Goal: Task Accomplishment & Management: Manage account settings

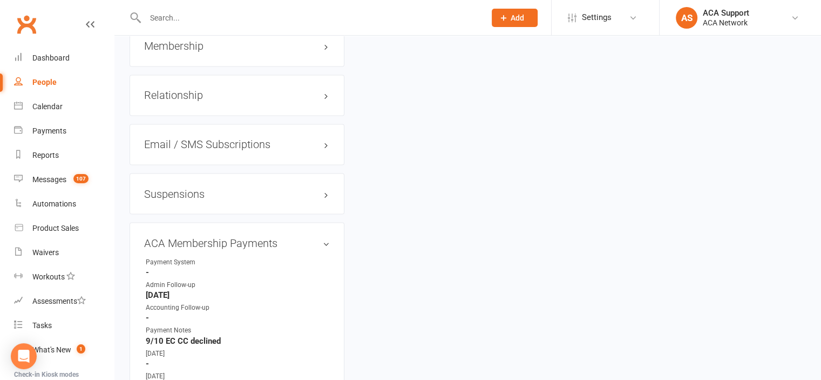
click at [184, 18] on input "text" at bounding box center [310, 17] width 336 height 15
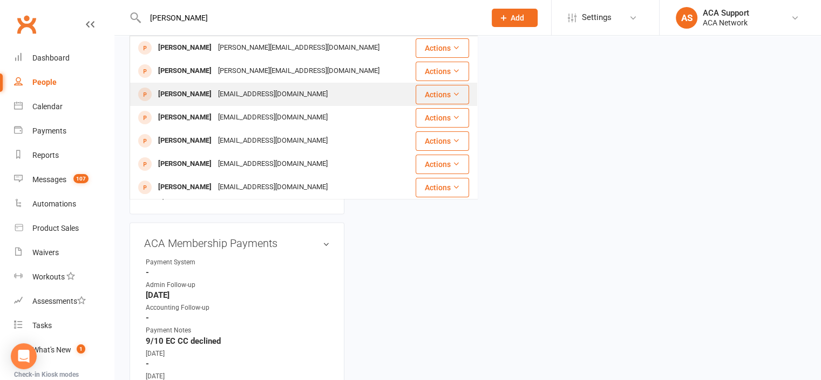
type input "[PERSON_NAME]"
click at [233, 91] on div "[EMAIL_ADDRESS][DOMAIN_NAME]" at bounding box center [273, 94] width 116 height 16
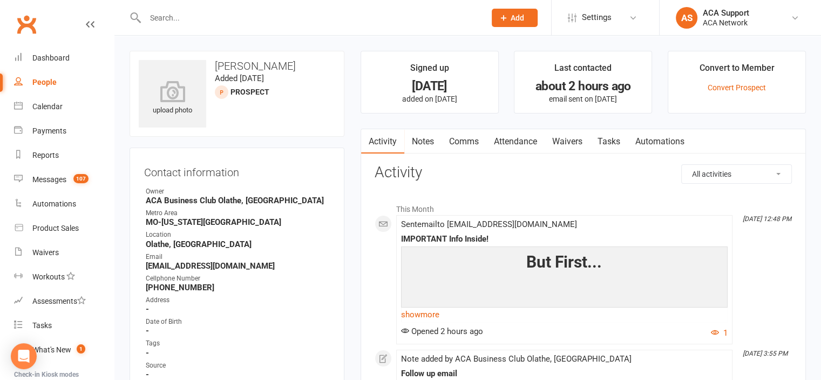
click at [178, 19] on input "text" at bounding box center [310, 17] width 336 height 15
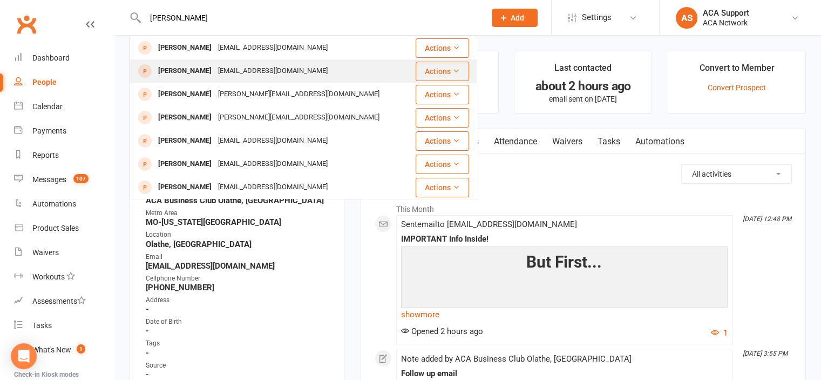
type input "[PERSON_NAME]"
click at [177, 66] on div "[PERSON_NAME]" at bounding box center [185, 71] width 60 height 16
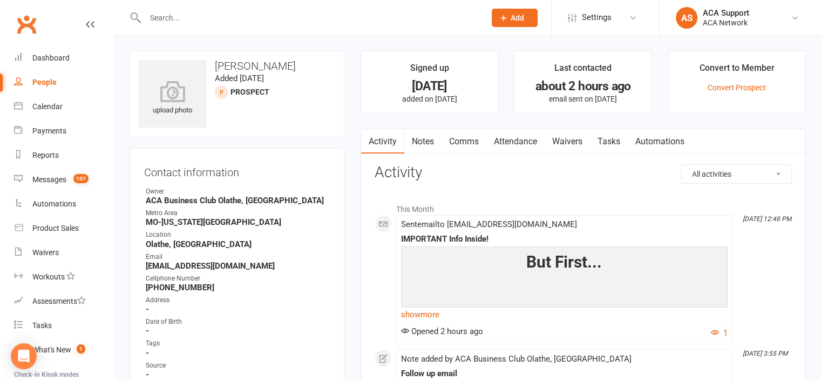
click at [196, 18] on input "text" at bounding box center [310, 17] width 336 height 15
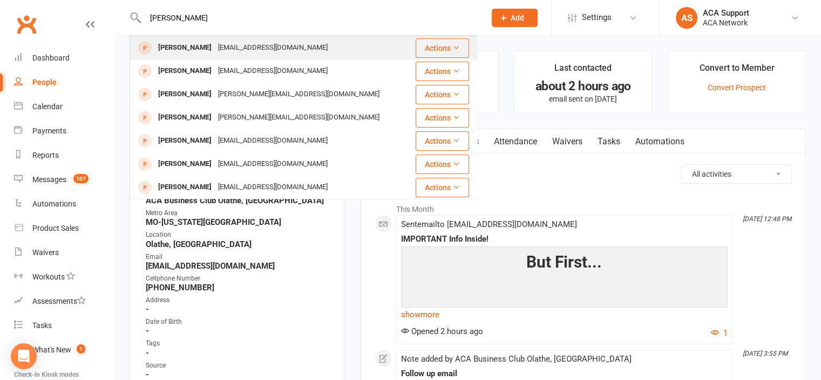
type input "[PERSON_NAME]"
click at [215, 46] on div "[EMAIL_ADDRESS][DOMAIN_NAME]" at bounding box center [273, 48] width 116 height 16
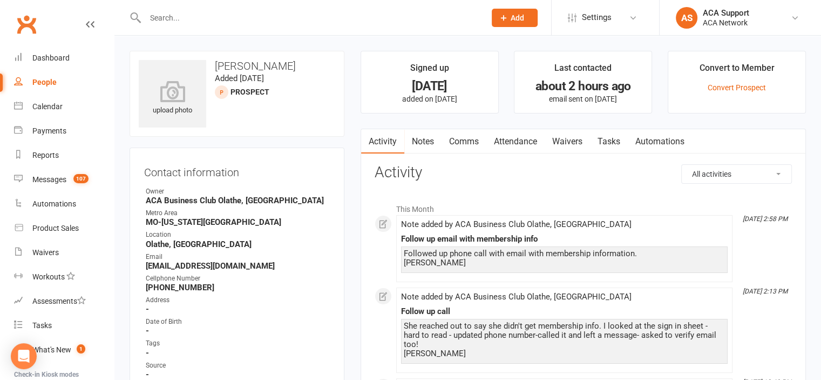
click at [190, 19] on input "text" at bounding box center [310, 17] width 336 height 15
click at [186, 13] on input "text" at bounding box center [310, 17] width 336 height 15
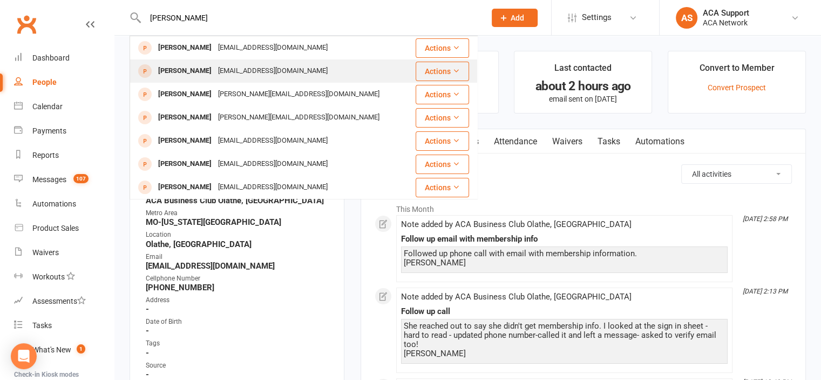
type input "[PERSON_NAME]"
click at [173, 71] on div "[PERSON_NAME]" at bounding box center [185, 71] width 60 height 16
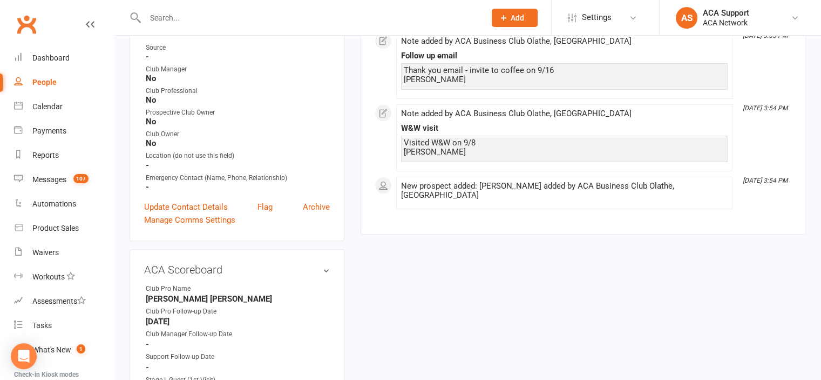
scroll to position [320, 0]
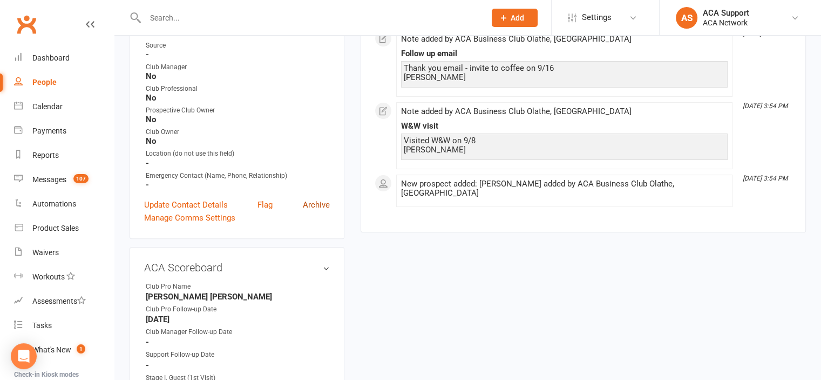
click at [313, 205] on link "Archive" at bounding box center [316, 204] width 27 height 13
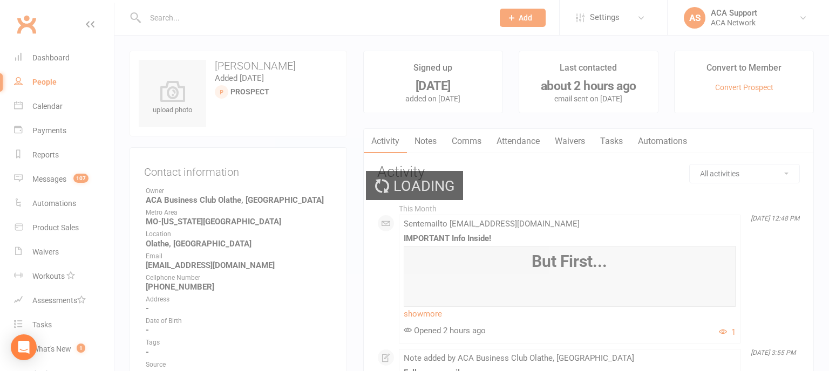
select select "100"
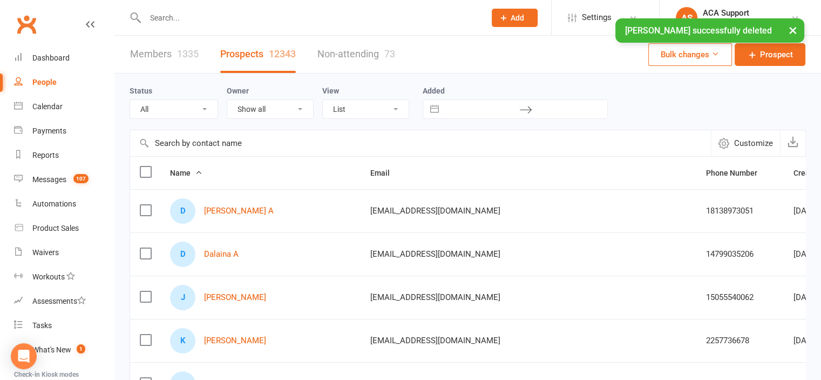
click at [195, 18] on div "× Jocelyn Janes successfully deleted" at bounding box center [403, 18] width 807 height 0
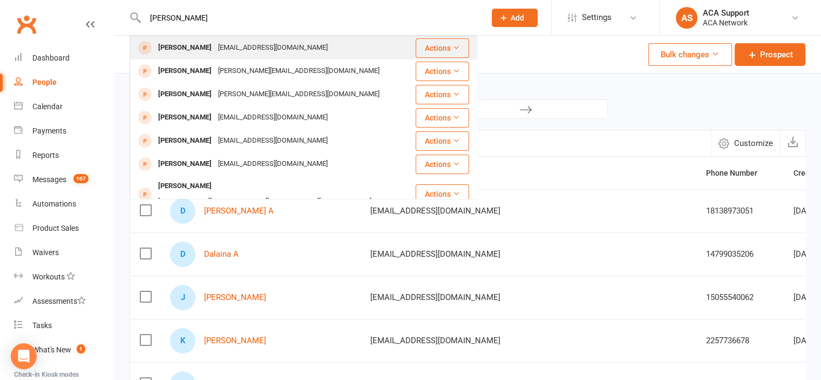
type input "Jocelyn Jane"
click at [185, 47] on div "[PERSON_NAME]" at bounding box center [185, 48] width 60 height 16
